Goal: Task Accomplishment & Management: Manage account settings

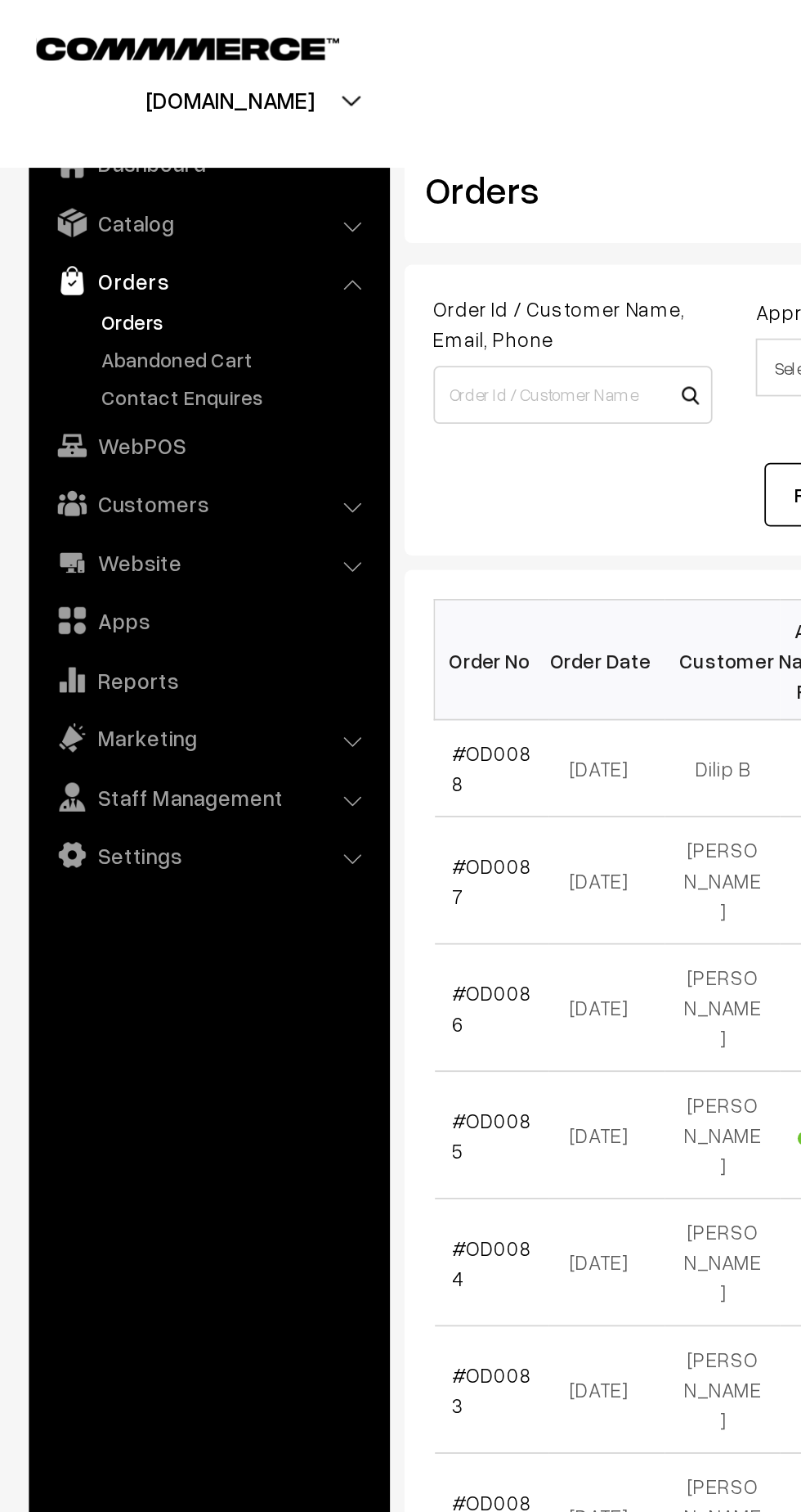
click at [82, 126] on link "Catalog" at bounding box center [118, 126] width 195 height 29
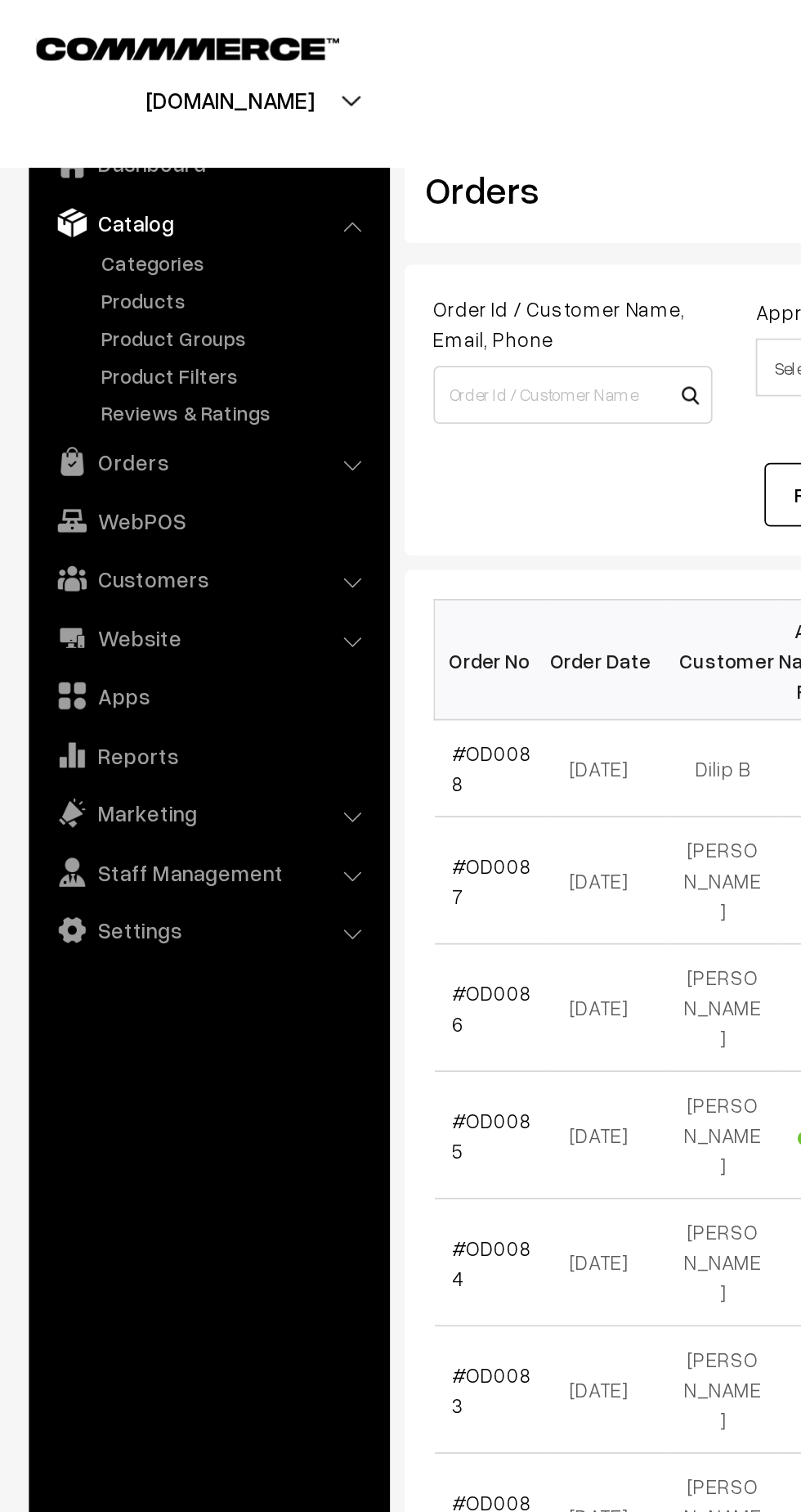
click at [78, 172] on link "Products" at bounding box center [134, 170] width 162 height 17
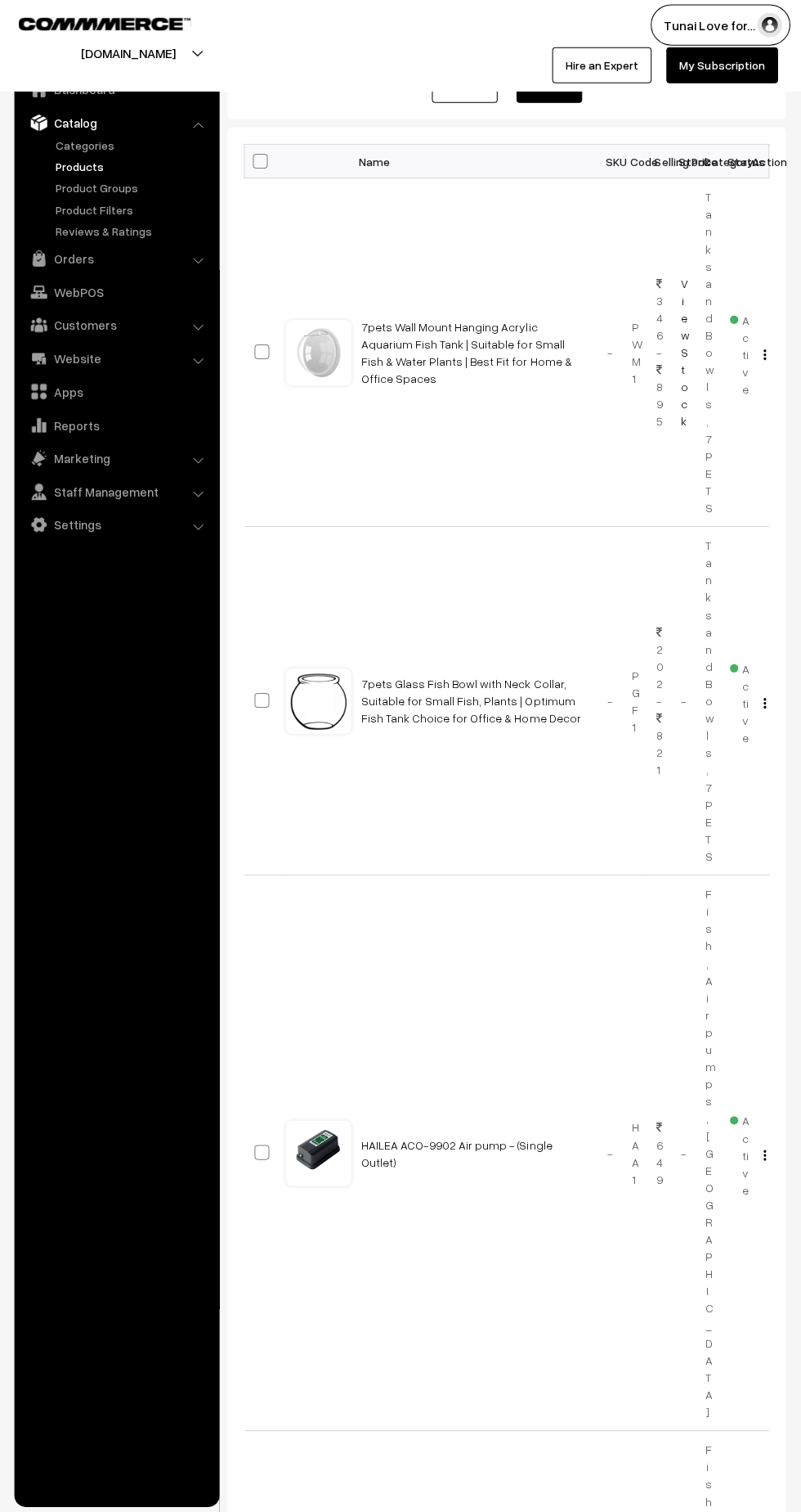
scroll to position [162, 0]
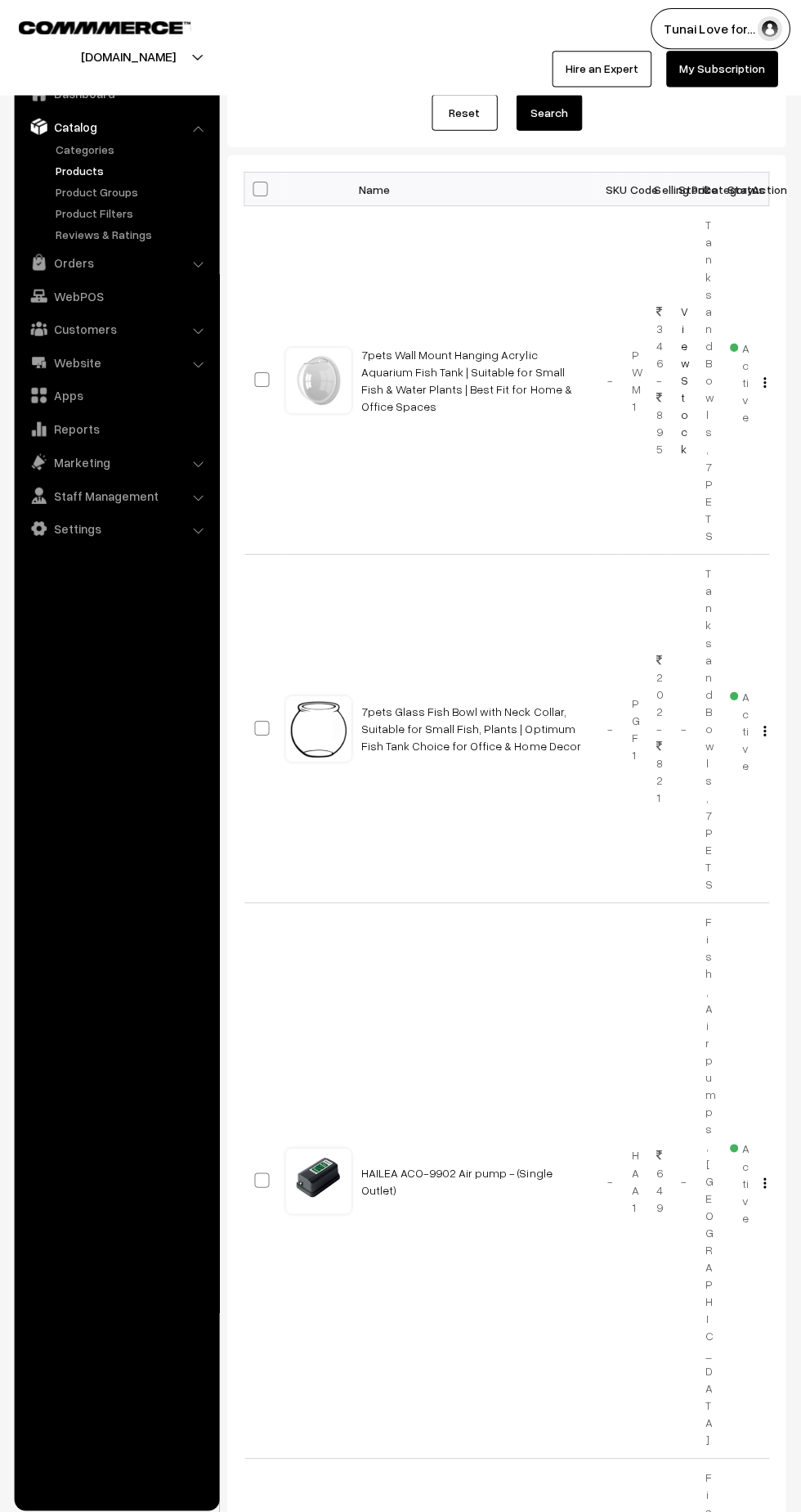
click at [763, 378] on img "button" at bounding box center [764, 381] width 3 height 10
click at [638, 443] on link "Edit" at bounding box center [690, 440] width 139 height 36
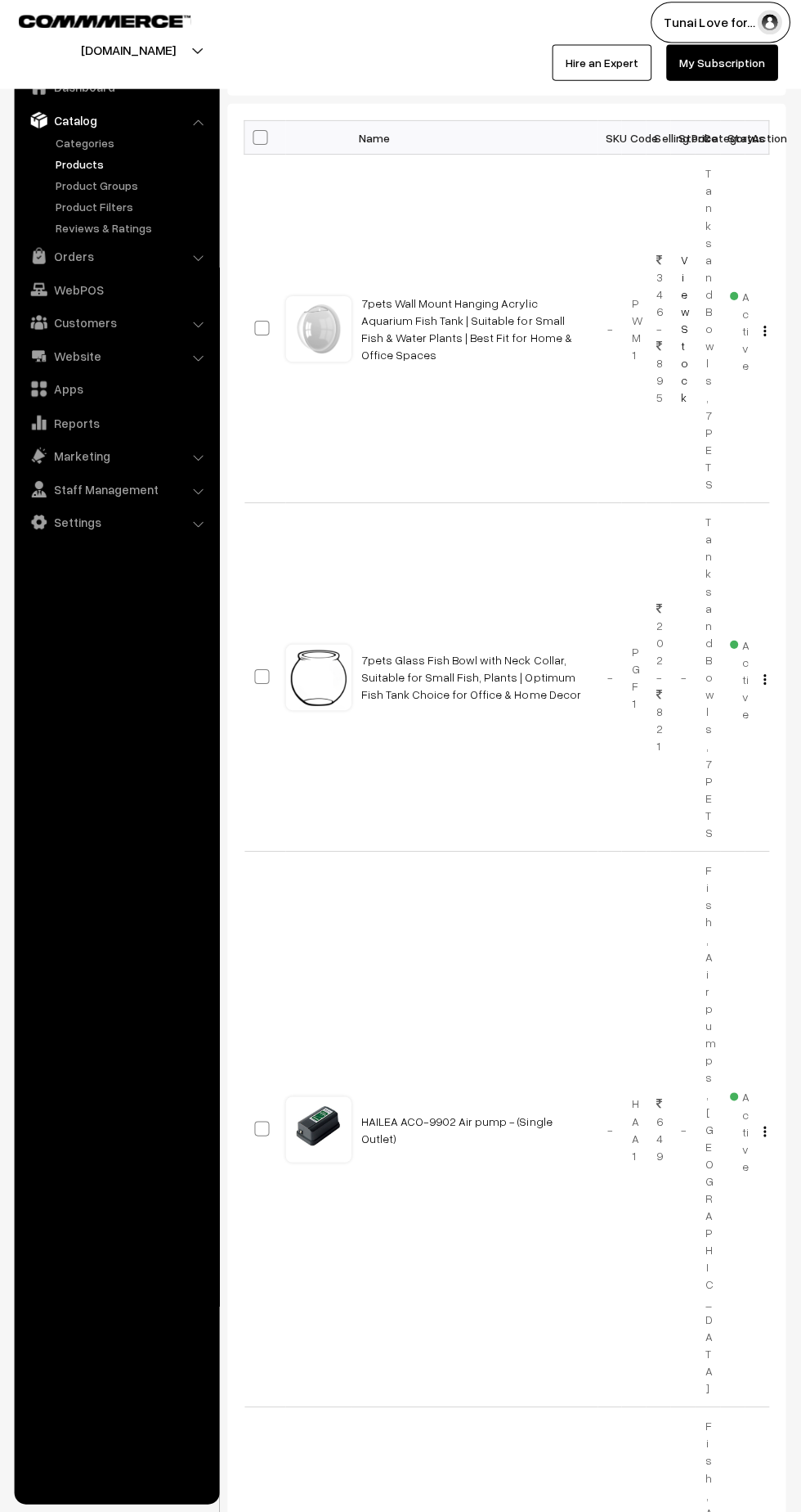
scroll to position [260, 0]
